Goal: Information Seeking & Learning: Learn about a topic

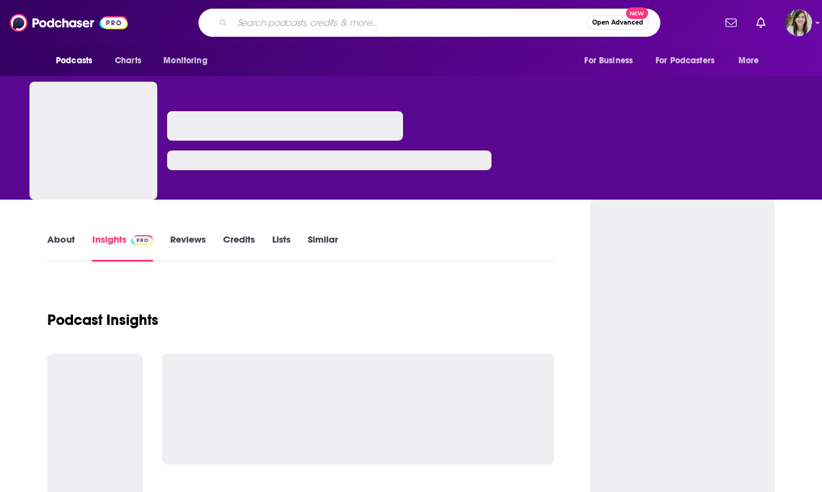
type input "Cultivating H.E.R. Space"
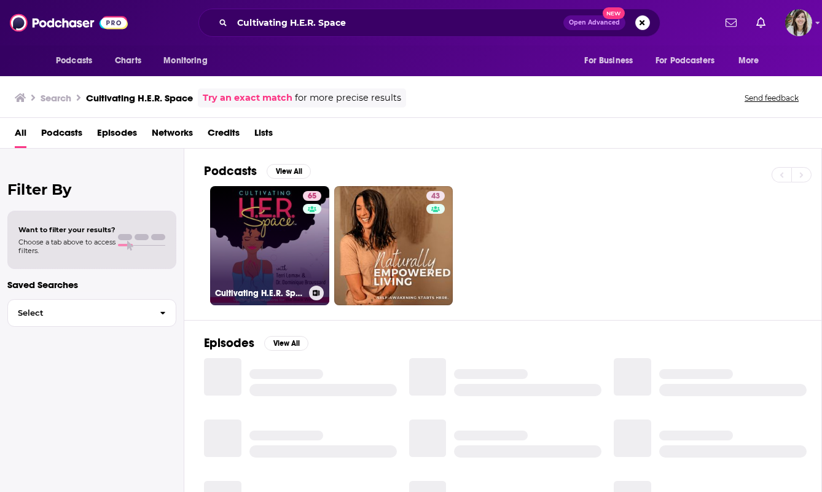
click at [281, 270] on link "65 Cultivating H.E.R. Space: Uplifting Conversations for the Black Woman" at bounding box center [269, 245] width 119 height 119
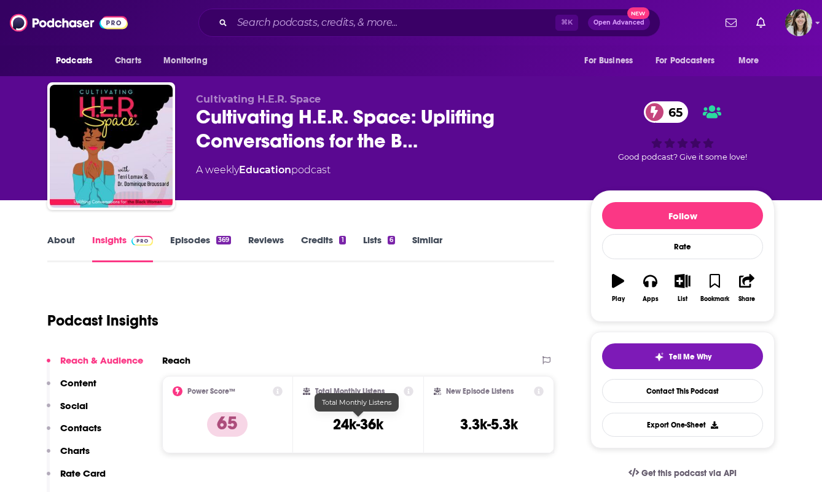
click at [356, 429] on h3 "24k-36k" at bounding box center [358, 424] width 50 height 18
copy div "24k-36k"
click at [290, 105] on span "Cultivating H.E.R. Space: Uplifting Conversations for the B…" at bounding box center [383, 129] width 375 height 48
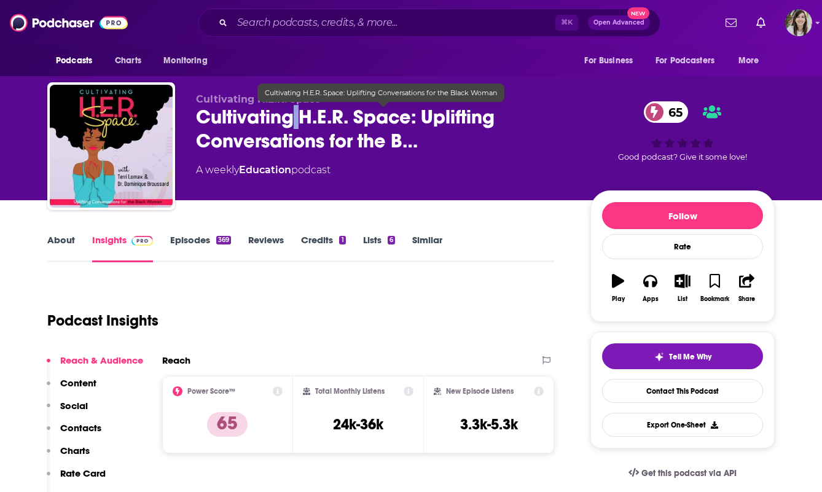
click at [290, 105] on span "Cultivating H.E.R. Space: Uplifting Conversations for the B…" at bounding box center [383, 129] width 375 height 48
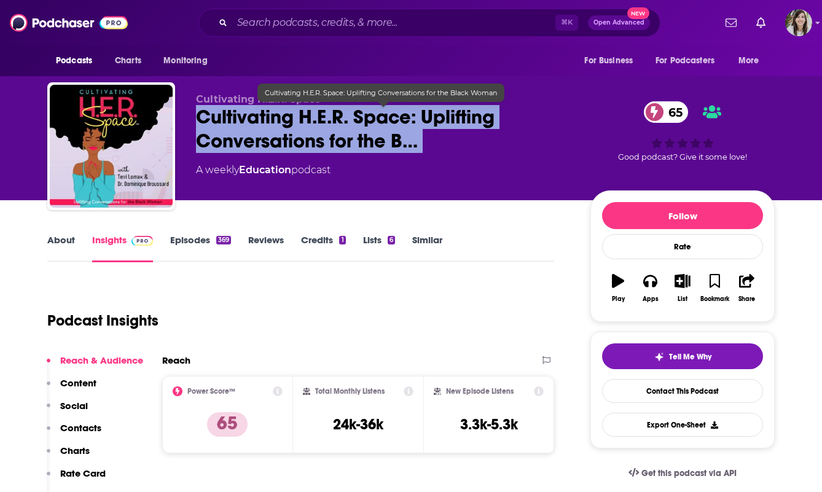
click at [290, 105] on span "Cultivating H.E.R. Space: Uplifting Conversations for the B…" at bounding box center [383, 129] width 375 height 48
copy div "Cultivating H.E.R. Space: Uplifting Conversations for the B… 65"
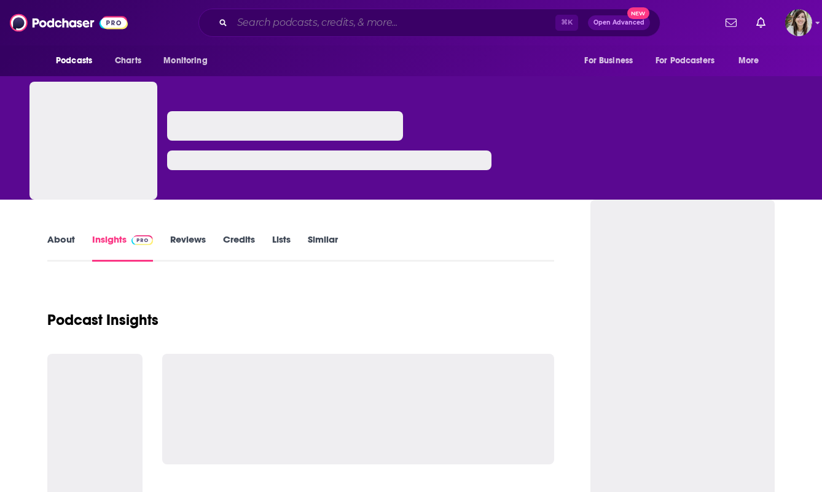
click at [337, 15] on input "Search podcasts, credits, & more..." at bounding box center [393, 23] width 323 height 20
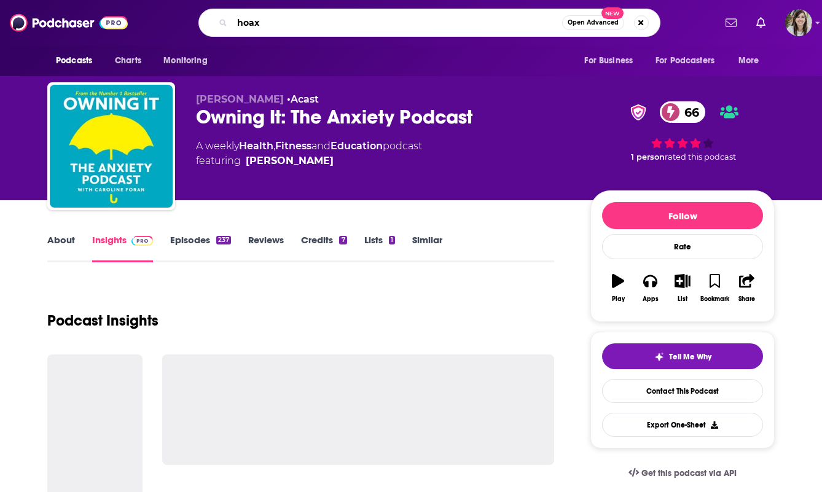
type input "hoax!"
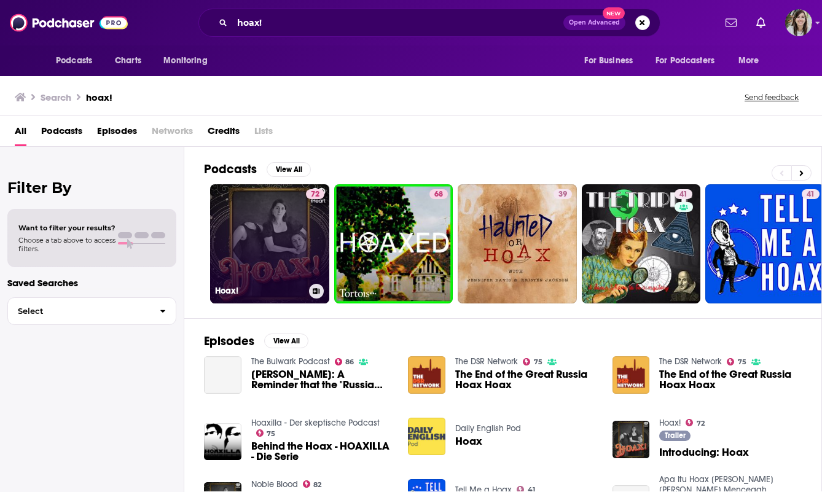
click at [250, 248] on link "72 Hoax!" at bounding box center [269, 243] width 119 height 119
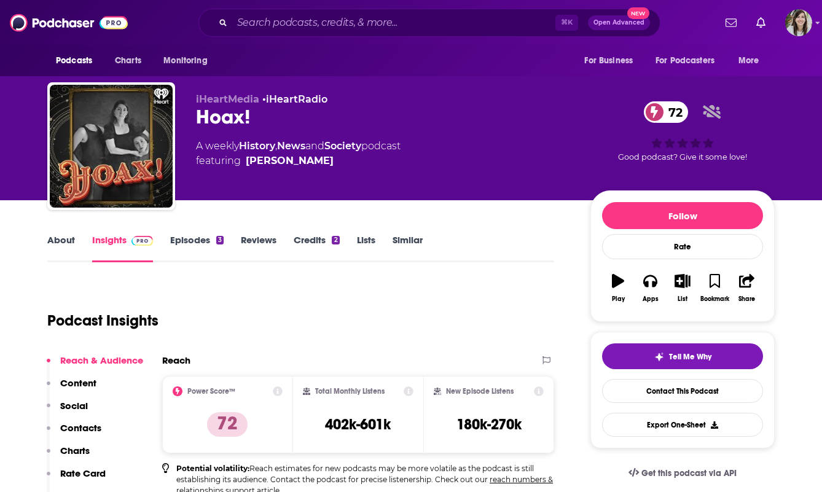
click at [214, 115] on div "Hoax! 72" at bounding box center [383, 117] width 375 height 24
copy div "Hoax! 72"
click at [346, 431] on h3 "402k-601k" at bounding box center [358, 424] width 66 height 18
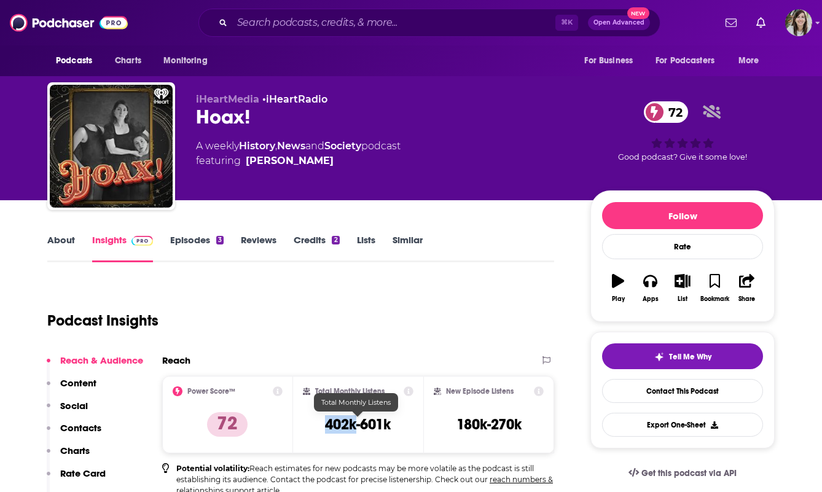
click at [346, 431] on h3 "402k-601k" at bounding box center [358, 424] width 66 height 18
copy div "402k-601k"
